Goal: Task Accomplishment & Management: Use online tool/utility

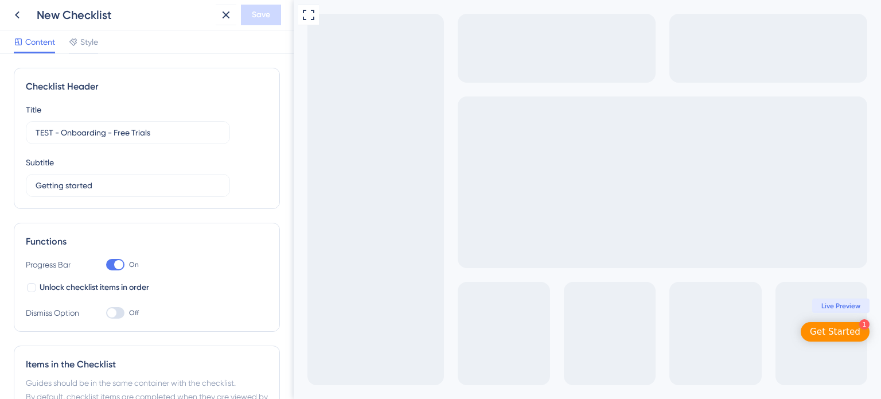
scroll to position [337, 0]
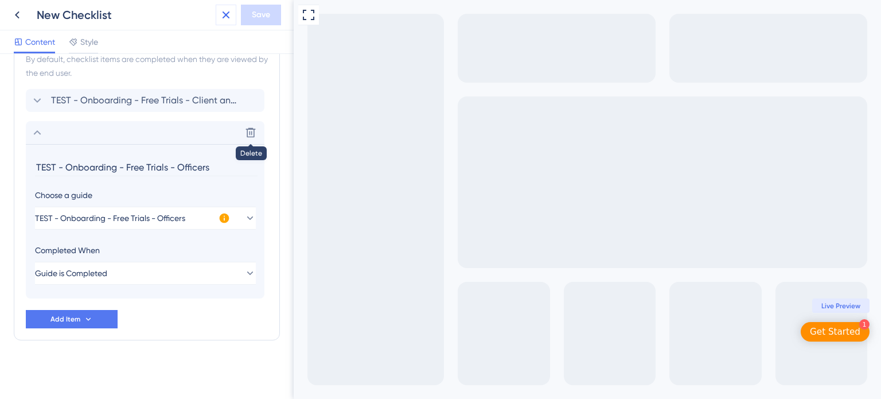
drag, startPoint x: 223, startPoint y: 15, endPoint x: 142, endPoint y: 15, distance: 80.3
click at [142, 15] on div "New Checklist Save" at bounding box center [147, 15] width 294 height 30
click at [19, 13] on icon at bounding box center [17, 15] width 14 height 14
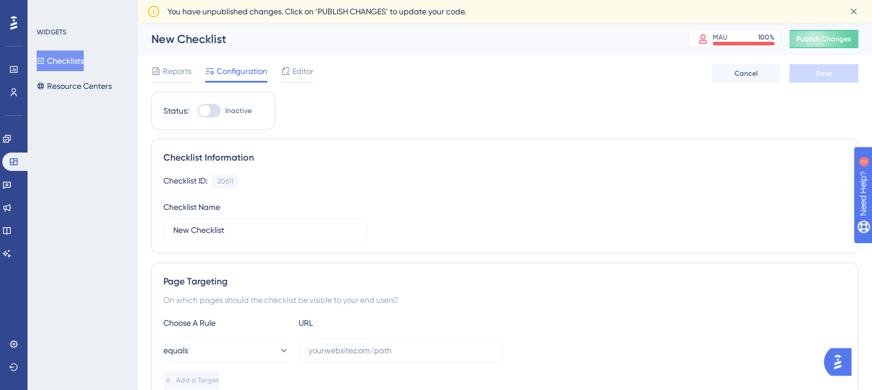
click at [67, 60] on button "Checklists" at bounding box center [60, 60] width 47 height 21
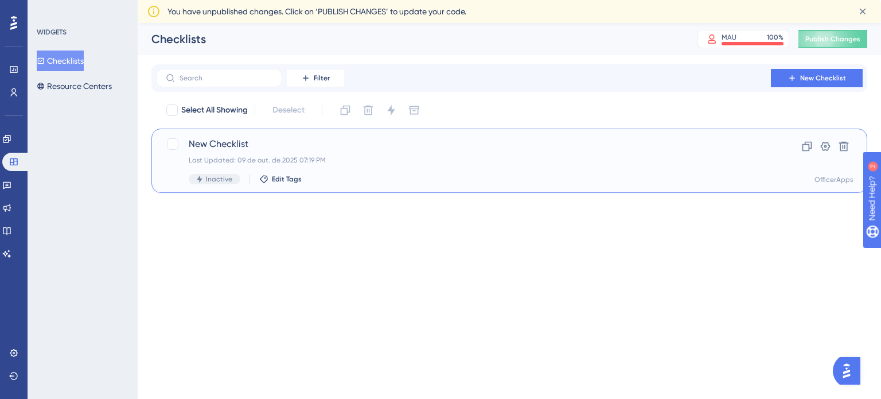
click at [233, 139] on span "New Checklist" at bounding box center [463, 144] width 549 height 14
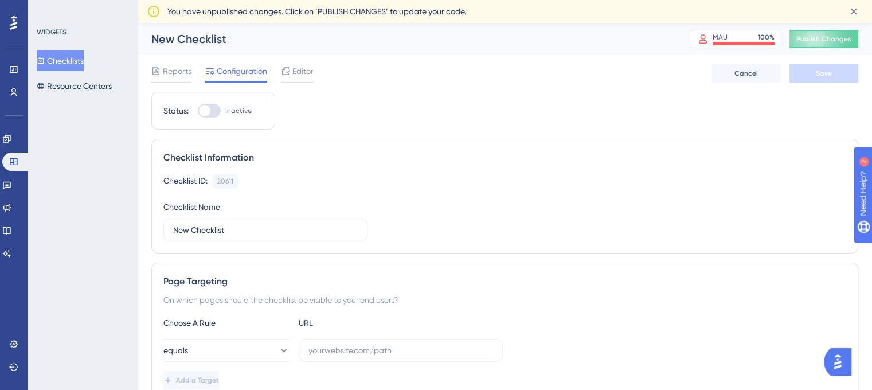
drag, startPoint x: 352, startPoint y: 43, endPoint x: 313, endPoint y: 43, distance: 39.0
click at [351, 43] on div "New Checklist" at bounding box center [405, 39] width 509 height 16
click at [208, 34] on div "New Checklist" at bounding box center [405, 39] width 509 height 16
click at [52, 57] on button "Checklists" at bounding box center [60, 60] width 47 height 21
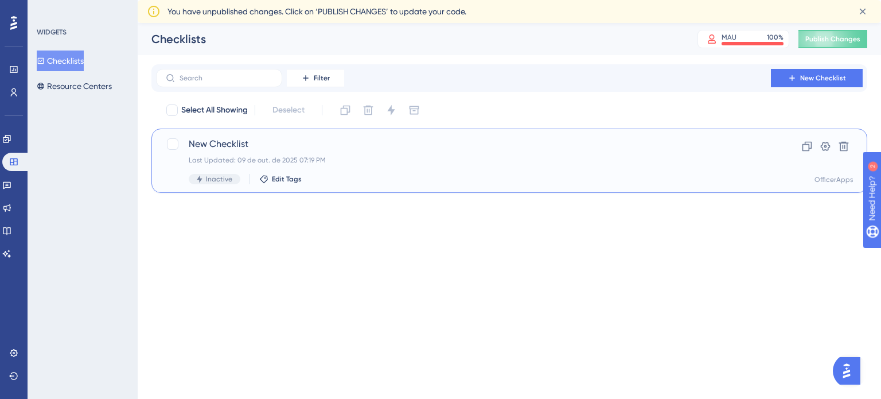
click at [213, 143] on span "New Checklist" at bounding box center [463, 144] width 549 height 14
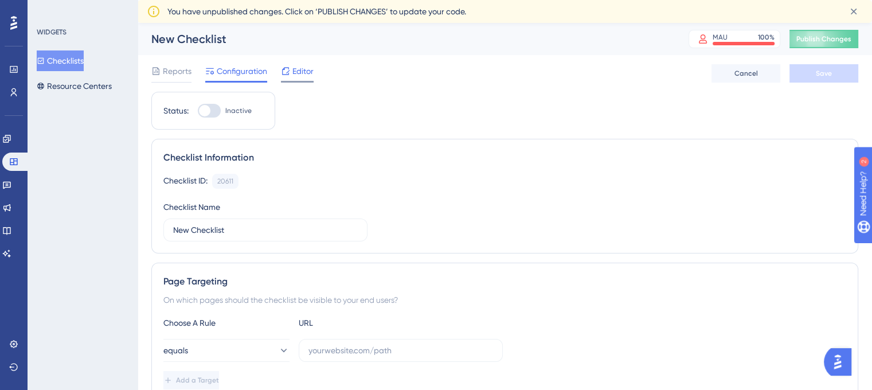
click at [301, 72] on span "Editor" at bounding box center [303, 71] width 21 height 14
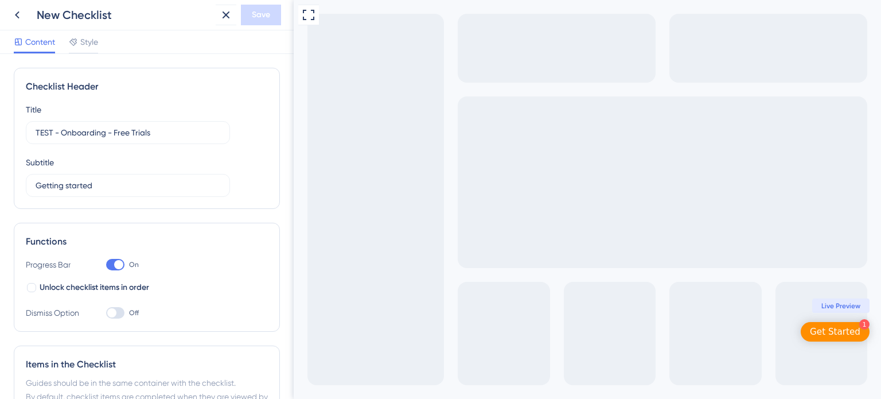
click at [119, 15] on div "New Checklist" at bounding box center [124, 15] width 174 height 16
click at [121, 11] on div "New Checklist" at bounding box center [124, 15] width 174 height 16
click at [89, 15] on div "New Checklist" at bounding box center [124, 15] width 174 height 16
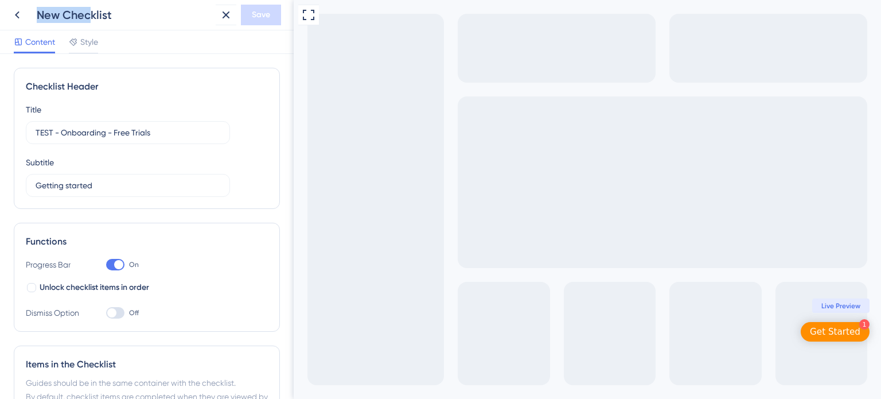
drag, startPoint x: 88, startPoint y: 15, endPoint x: 28, endPoint y: 15, distance: 60.8
click at [28, 15] on div "New Checklist" at bounding box center [109, 15] width 204 height 21
click at [225, 15] on icon at bounding box center [226, 14] width 7 height 7
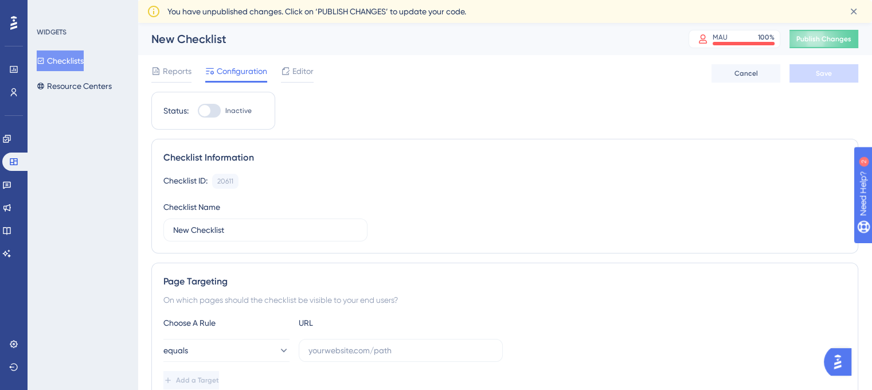
click at [56, 56] on button "Checklists" at bounding box center [60, 60] width 47 height 21
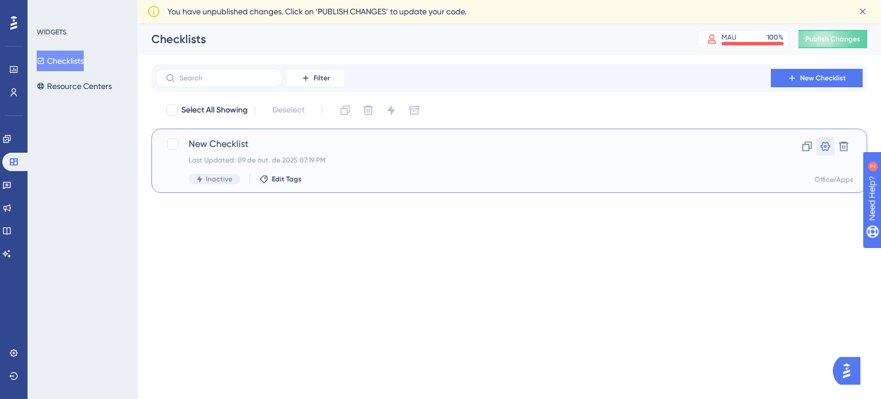
drag, startPoint x: 826, startPoint y: 143, endPoint x: 775, endPoint y: 158, distance: 53.3
click at [775, 158] on div "New Checklist Last Updated: 09 de out. de 2025 07:19 PM Inactive Edit Tags Clon…" at bounding box center [509, 160] width 687 height 47
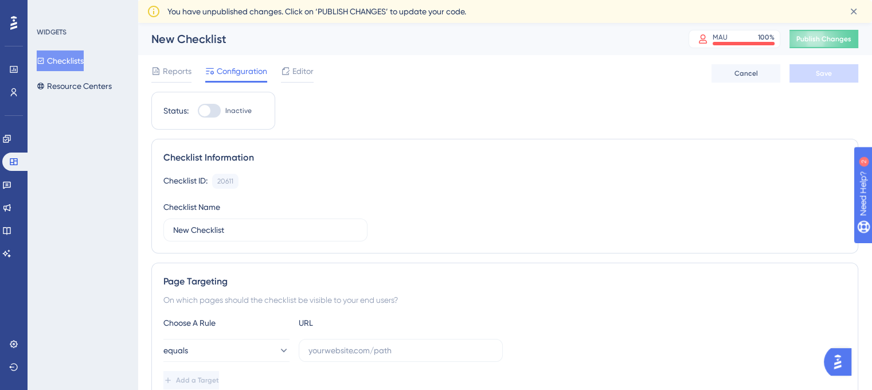
click at [213, 38] on div "New Checklist" at bounding box center [405, 39] width 509 height 16
click at [171, 75] on span "Reports" at bounding box center [177, 71] width 29 height 14
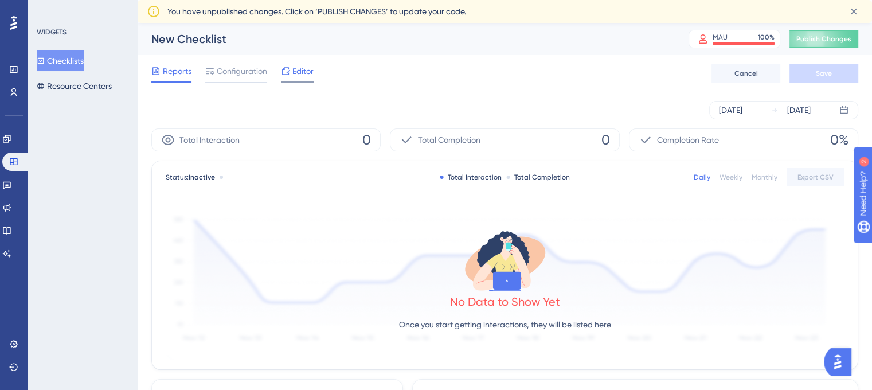
click at [295, 67] on span "Editor" at bounding box center [303, 71] width 21 height 14
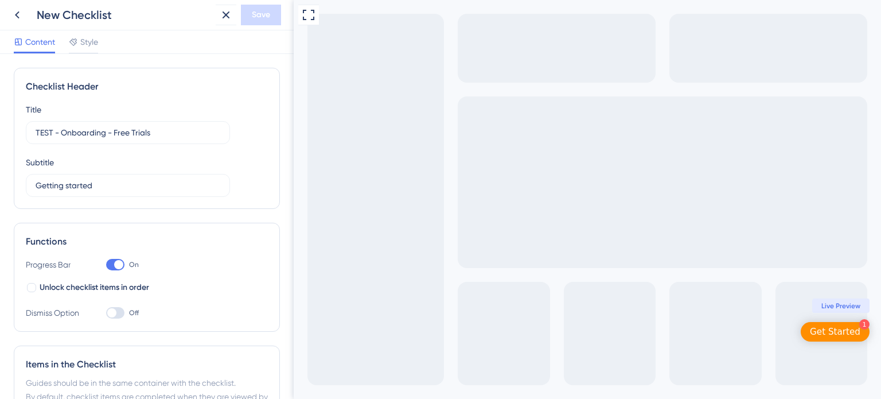
click at [97, 9] on div "New Checklist" at bounding box center [124, 15] width 174 height 16
click at [17, 15] on icon at bounding box center [17, 14] width 5 height 7
